Goal: Task Accomplishment & Management: Manage account settings

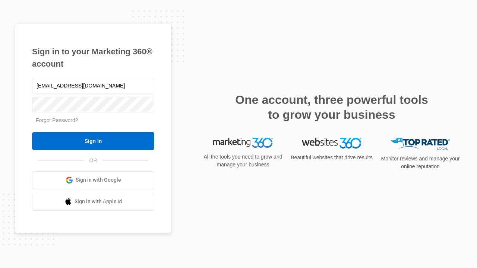
type input "[EMAIL_ADDRESS][DOMAIN_NAME]"
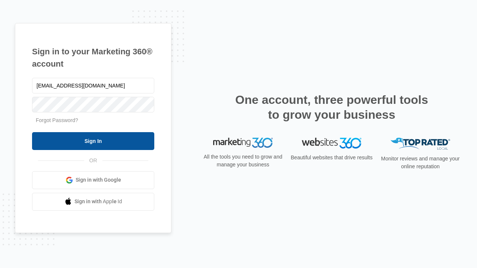
click at [93, 141] on input "Sign In" at bounding box center [93, 141] width 122 height 18
